Goal: Information Seeking & Learning: Learn about a topic

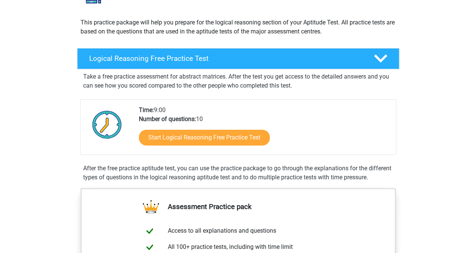
scroll to position [75, 0]
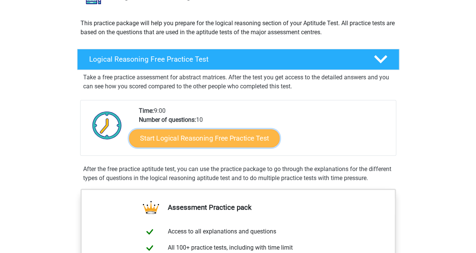
click at [261, 138] on link "Start Logical Reasoning Free Practice Test" at bounding box center [204, 138] width 150 height 18
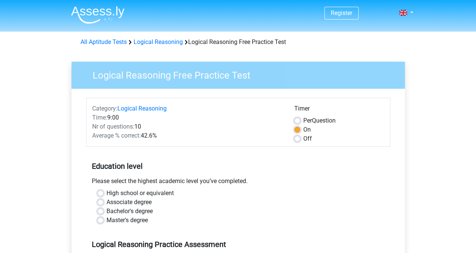
scroll to position [38, 0]
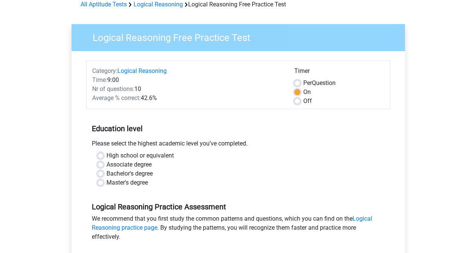
click at [106, 175] on label "Bachelor's degree" at bounding box center [129, 173] width 46 height 9
click at [98, 175] on input "Bachelor's degree" at bounding box center [100, 173] width 6 height 8
radio input "true"
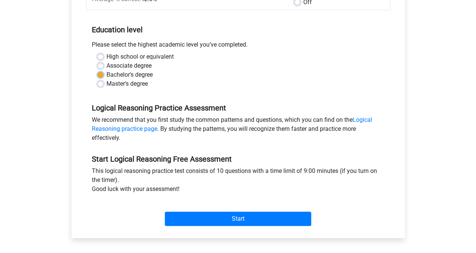
scroll to position [188, 0]
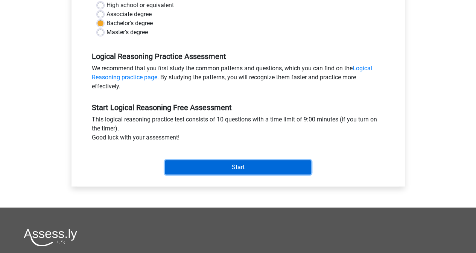
click at [277, 166] on input "Start" at bounding box center [238, 167] width 146 height 14
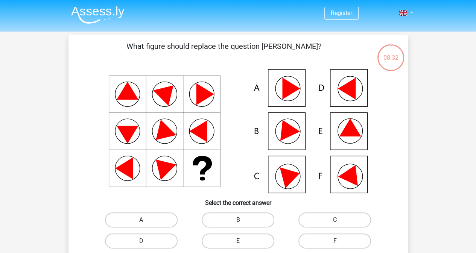
click at [343, 131] on icon at bounding box center [350, 128] width 22 height 18
click at [357, 134] on icon at bounding box center [350, 128] width 22 height 18
click at [291, 176] on icon at bounding box center [290, 176] width 23 height 26
click at [319, 217] on label "C" at bounding box center [334, 220] width 73 height 15
click at [335, 220] on input "C" at bounding box center [337, 222] width 5 height 5
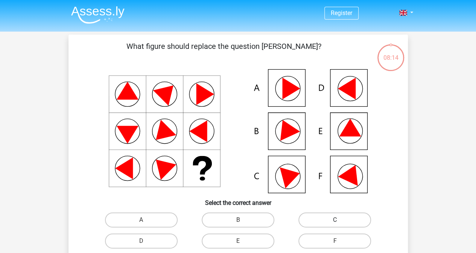
radio input "true"
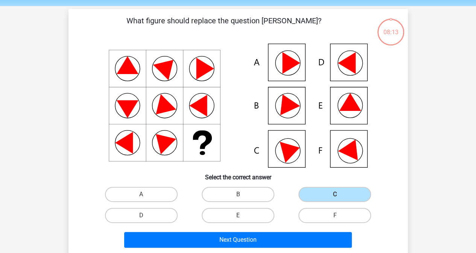
scroll to position [38, 0]
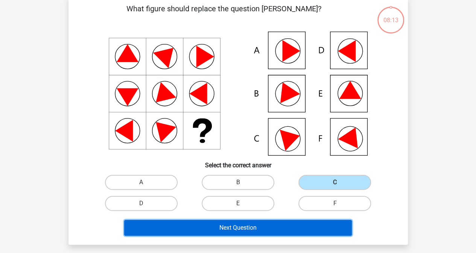
click at [230, 235] on button "Next Question" at bounding box center [238, 228] width 228 height 16
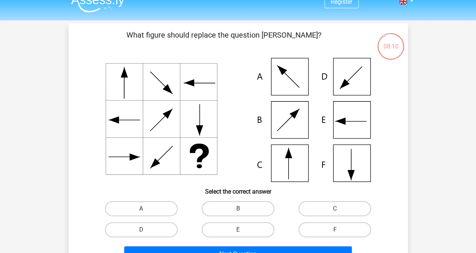
scroll to position [0, 0]
